Goal: Transaction & Acquisition: Obtain resource

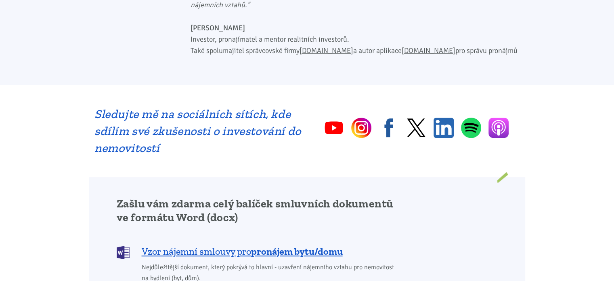
scroll to position [495, 0]
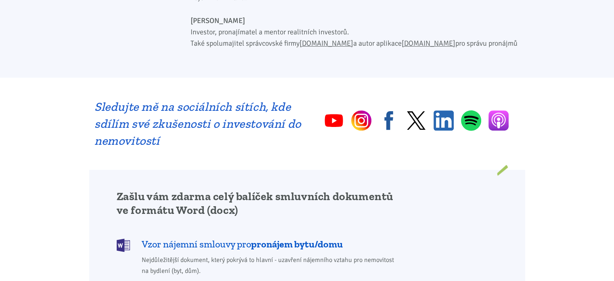
click at [250, 237] on span "Vzor nájemní smlouvy pro pronájem bytu/domu" at bounding box center [242, 243] width 201 height 13
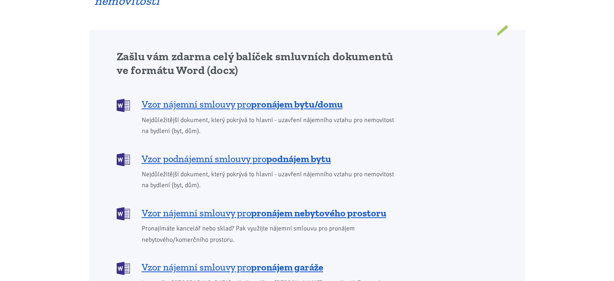
scroll to position [628, 0]
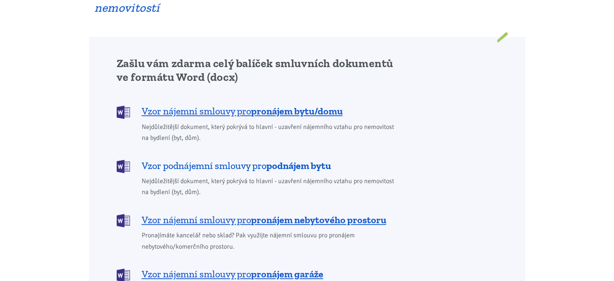
click at [285, 160] on b "podnájem bytu" at bounding box center [299, 166] width 65 height 12
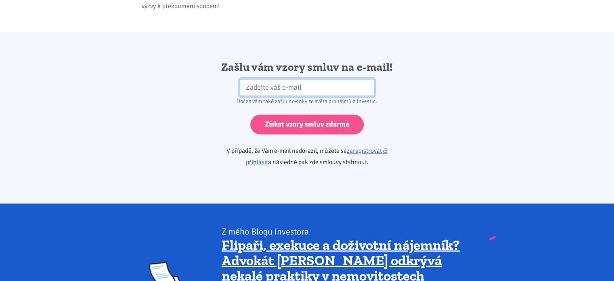
click at [285, 155] on div "Zašlu vám vzory smluv na e-mail! HP Občas vám také zašlu novinky ze světa proná…" at bounding box center [307, 117] width 218 height 115
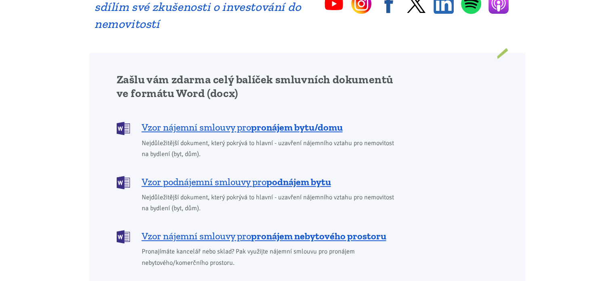
scroll to position [569, 0]
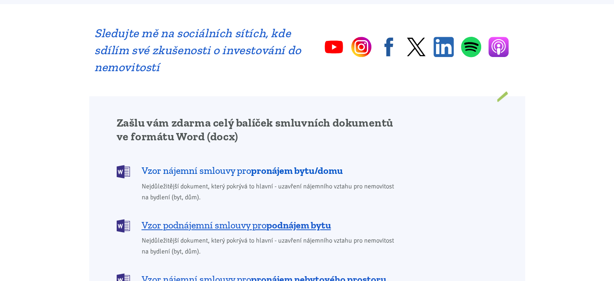
click at [251, 164] on span "Vzor nájemní smlouvy pro pronájem bytu/domu" at bounding box center [242, 170] width 201 height 13
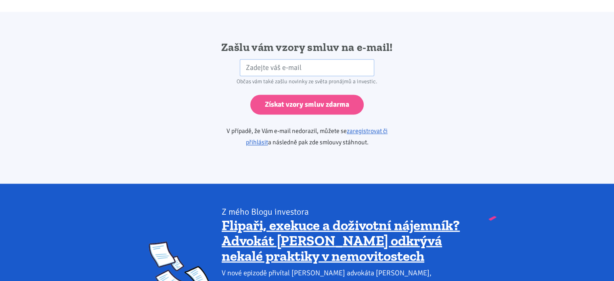
scroll to position [1349, 0]
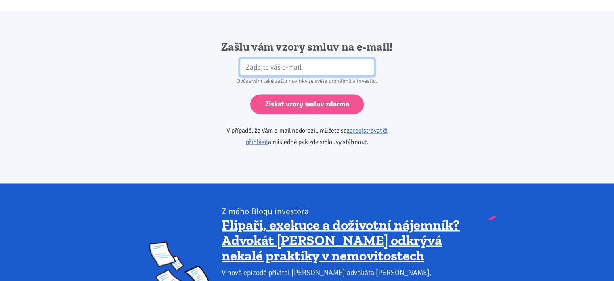
click at [270, 59] on input "email" at bounding box center [307, 67] width 134 height 17
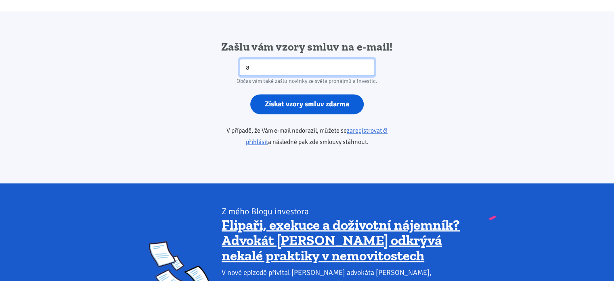
type input "[EMAIL_ADDRESS][DOMAIN_NAME]"
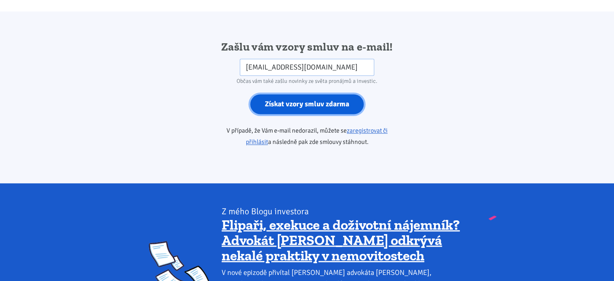
drag, startPoint x: 294, startPoint y: 94, endPoint x: 301, endPoint y: 105, distance: 12.5
click at [301, 105] on div "Zašlu vám vzory smluv na e-mail! [EMAIL_ADDRESS][DOMAIN_NAME] HP Občas vám také…" at bounding box center [307, 97] width 218 height 115
drag, startPoint x: 308, startPoint y: 92, endPoint x: 310, endPoint y: 124, distance: 32.0
click at [310, 124] on div "Zašlu vám vzory smluv na e-mail! [EMAIL_ADDRESS][DOMAIN_NAME] HP Občas vám také…" at bounding box center [307, 97] width 218 height 115
click at [293, 94] on input "Získat vzory smluv zdarma" at bounding box center [306, 104] width 113 height 20
